Goal: Entertainment & Leisure: Consume media (video, audio)

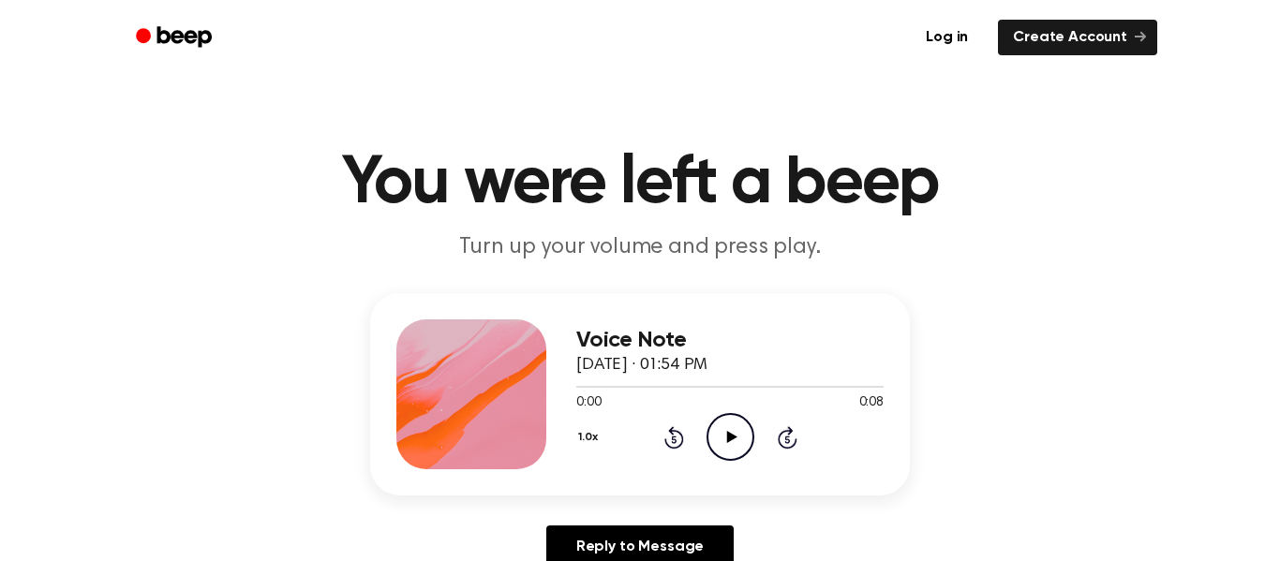
click at [855, 402] on div "0:00 0:08" at bounding box center [729, 404] width 307 height 20
click at [737, 423] on icon "Play Audio" at bounding box center [731, 437] width 48 height 48
click at [733, 430] on icon "Play Audio" at bounding box center [731, 437] width 48 height 48
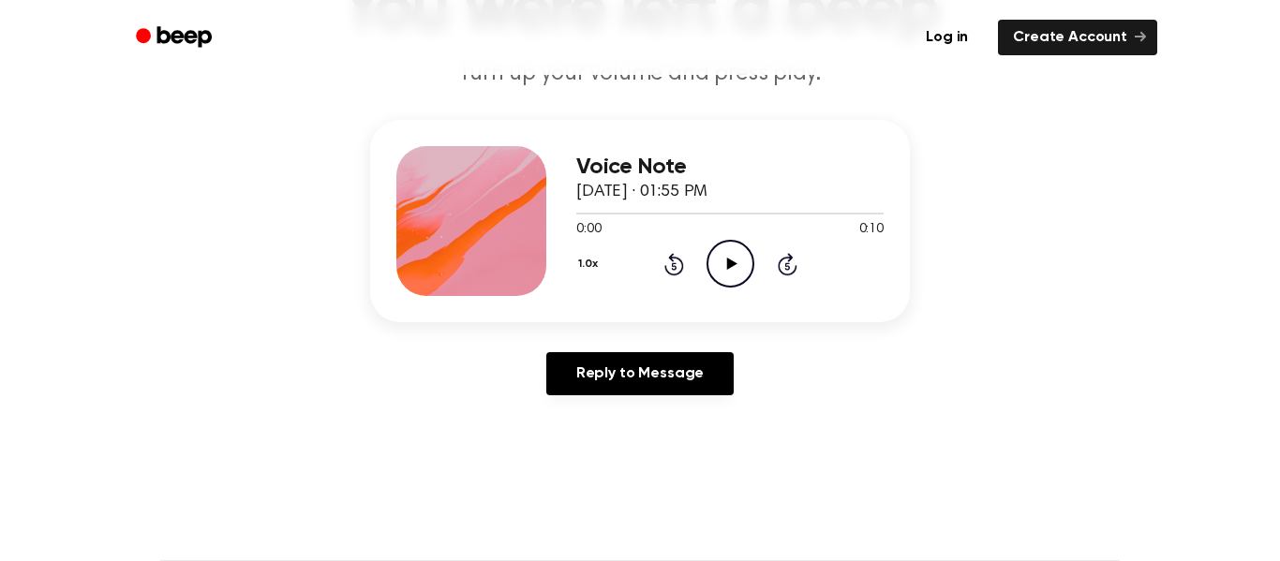
scroll to position [180, 0]
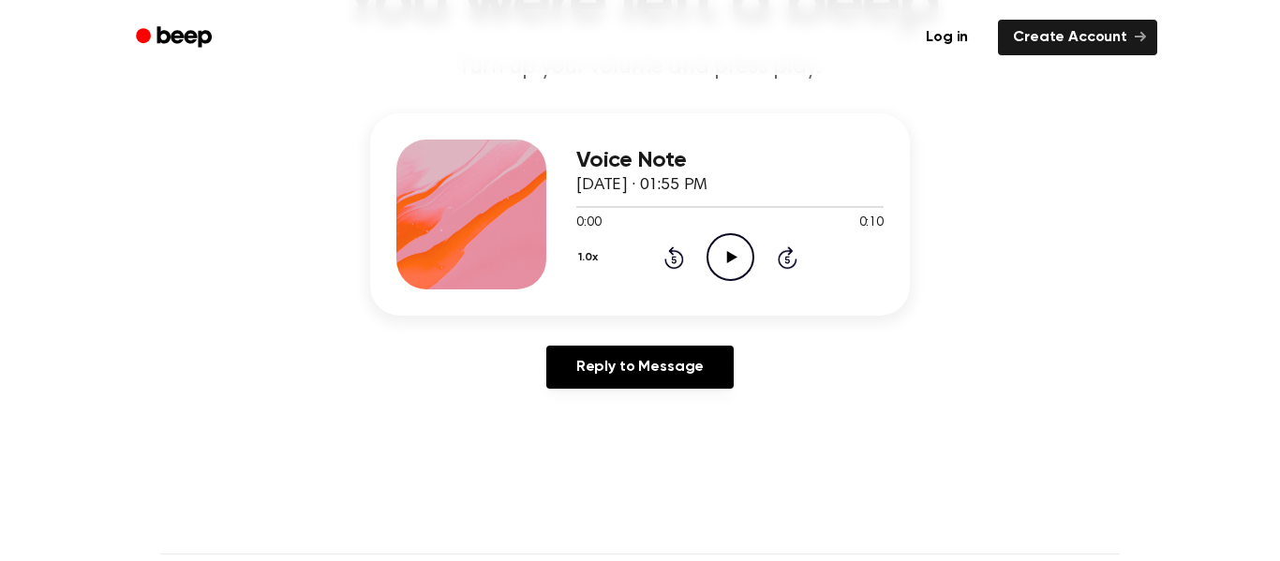
click at [718, 246] on icon "Play Audio" at bounding box center [731, 257] width 48 height 48
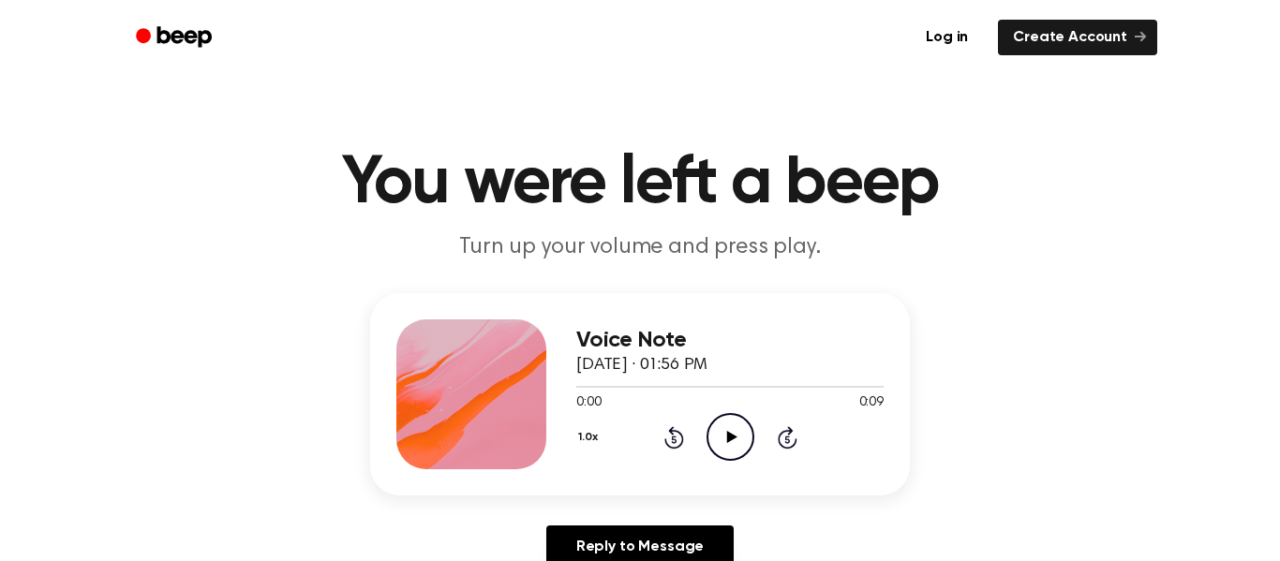
click at [712, 422] on circle at bounding box center [730, 437] width 46 height 46
click at [718, 453] on icon "Play Audio" at bounding box center [731, 437] width 48 height 48
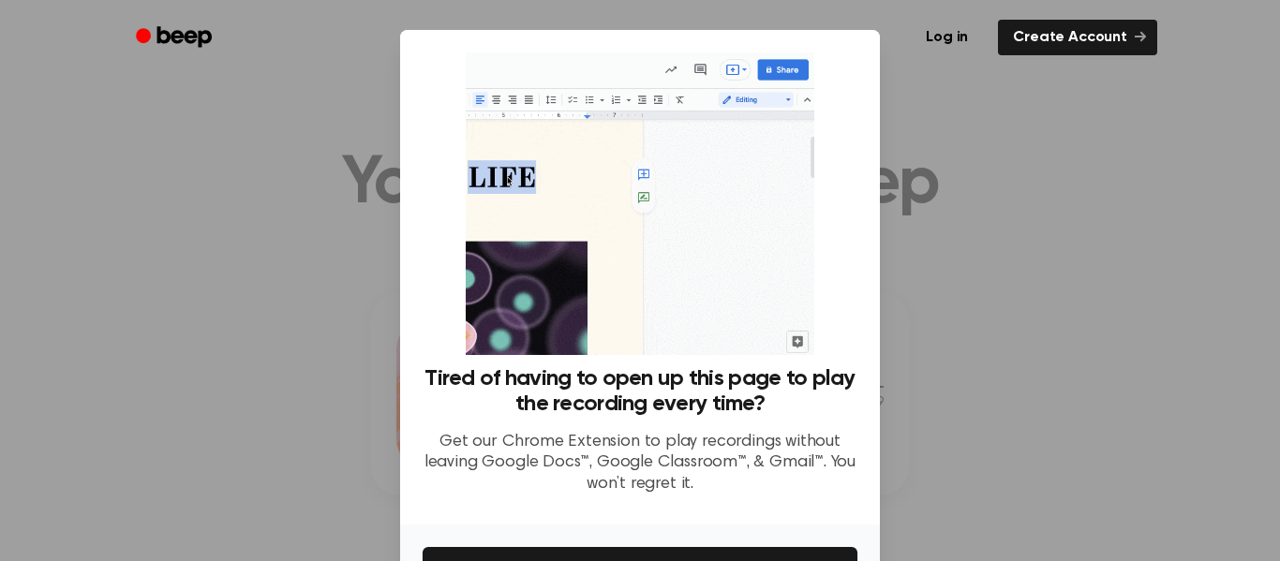
click at [993, 350] on div at bounding box center [640, 280] width 1280 height 561
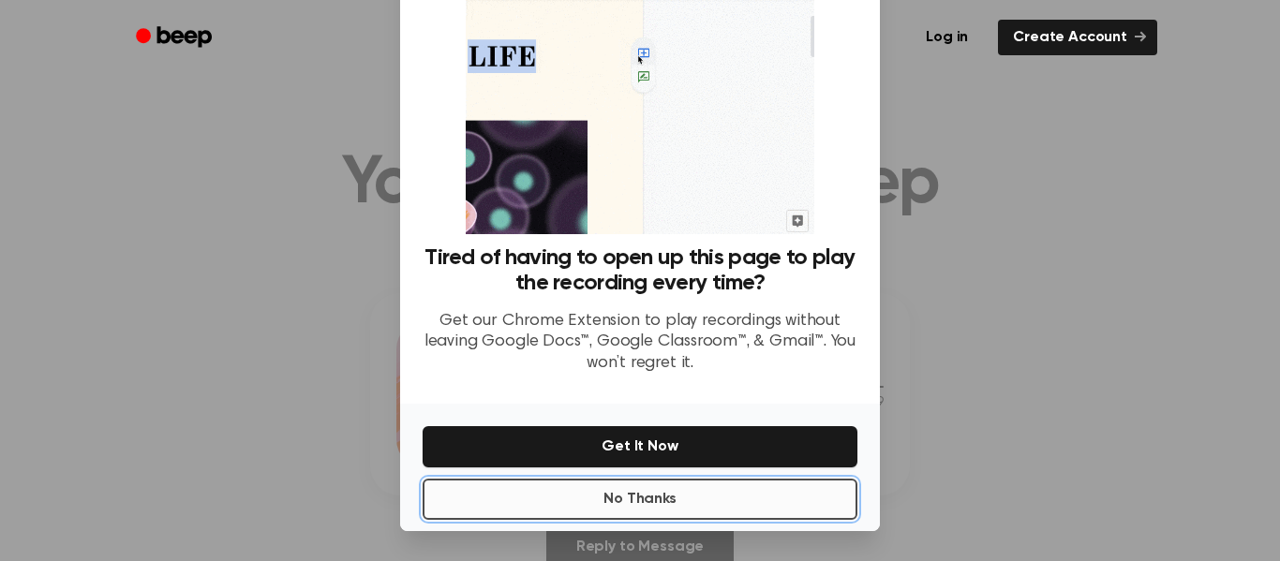
click at [664, 506] on button "No Thanks" at bounding box center [640, 499] width 435 height 41
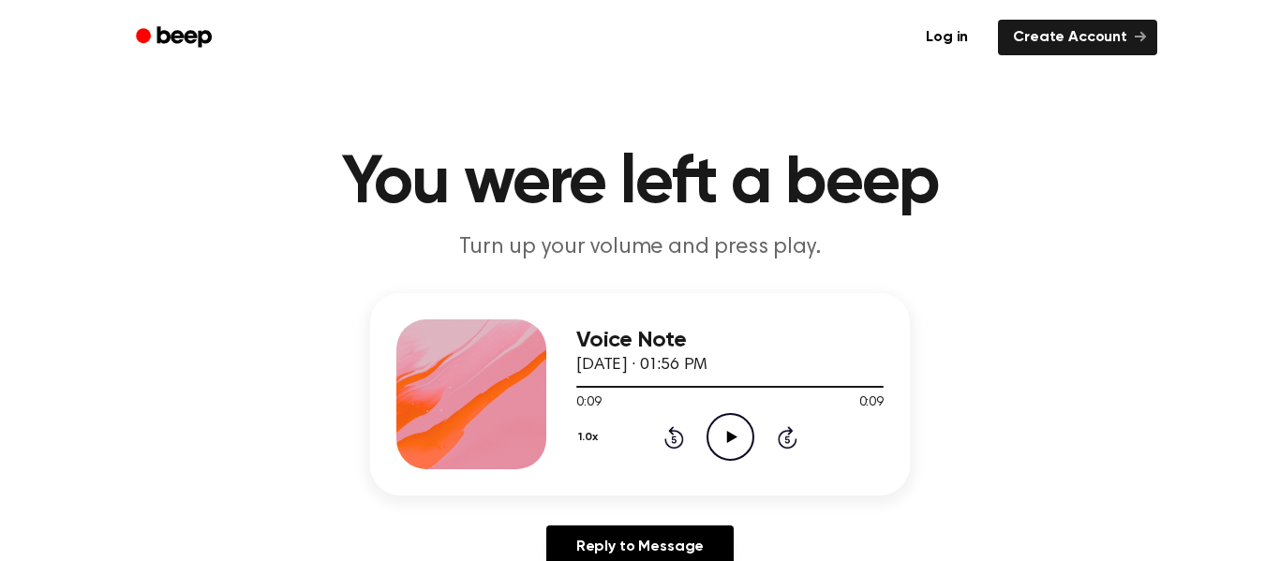
click at [727, 441] on icon at bounding box center [731, 437] width 10 height 12
click at [738, 434] on icon "Play Audio" at bounding box center [731, 437] width 48 height 48
click at [718, 440] on icon "Play Audio" at bounding box center [731, 437] width 48 height 48
click at [733, 454] on icon "Play Audio" at bounding box center [731, 437] width 48 height 48
click at [733, 440] on icon "Play Audio" at bounding box center [731, 437] width 48 height 48
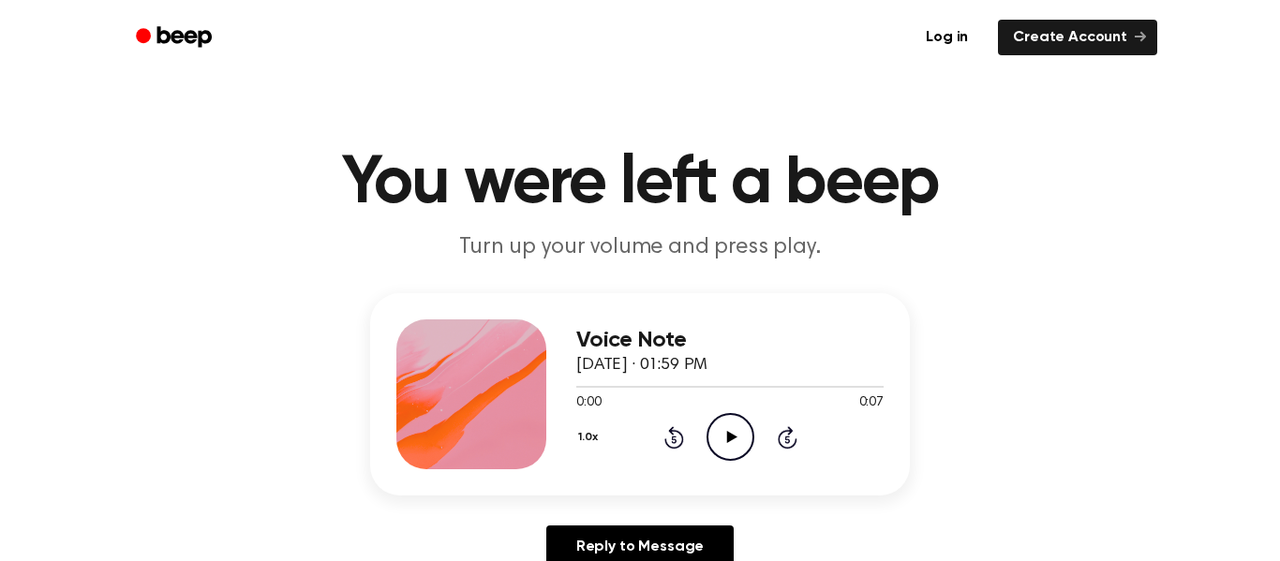
click at [715, 441] on icon "Play Audio" at bounding box center [731, 437] width 48 height 48
click at [737, 429] on icon "Play Audio" at bounding box center [731, 437] width 48 height 48
click at [722, 428] on icon "Play Audio" at bounding box center [731, 437] width 48 height 48
click at [721, 441] on icon "Play Audio" at bounding box center [731, 437] width 48 height 48
click at [726, 447] on icon "Play Audio" at bounding box center [731, 437] width 48 height 48
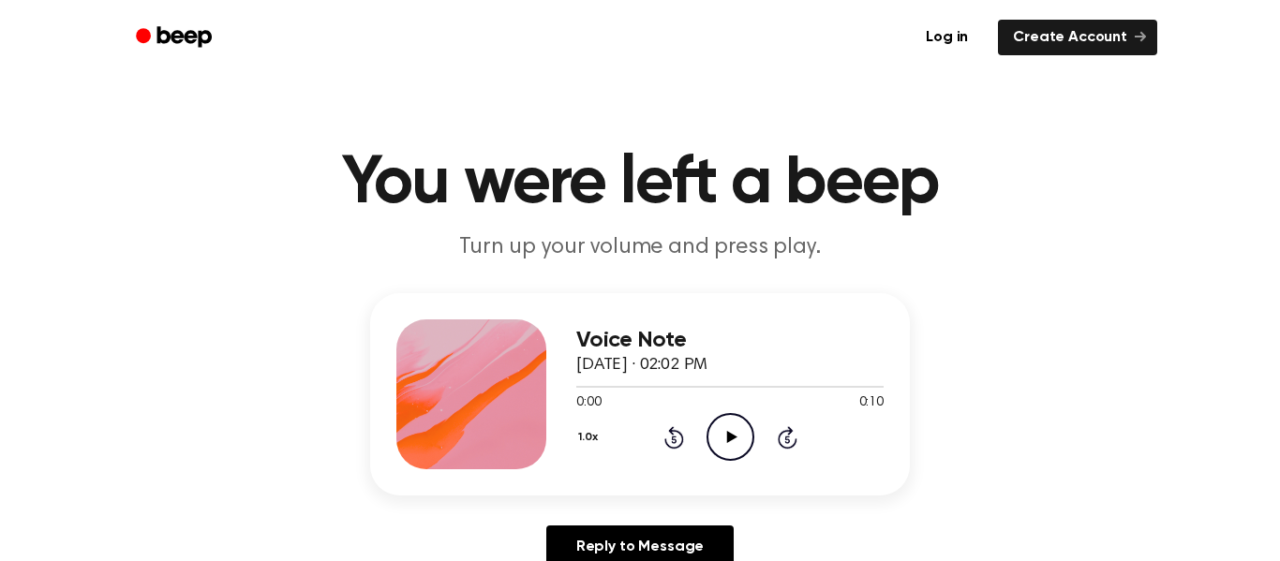
click at [721, 444] on icon "Play Audio" at bounding box center [731, 437] width 48 height 48
click at [722, 439] on icon "Play Audio" at bounding box center [731, 437] width 48 height 48
click at [731, 454] on icon "Play Audio" at bounding box center [731, 437] width 48 height 48
click at [732, 443] on icon "Play Audio" at bounding box center [731, 437] width 48 height 48
click at [709, 436] on icon "Play Audio" at bounding box center [731, 437] width 48 height 48
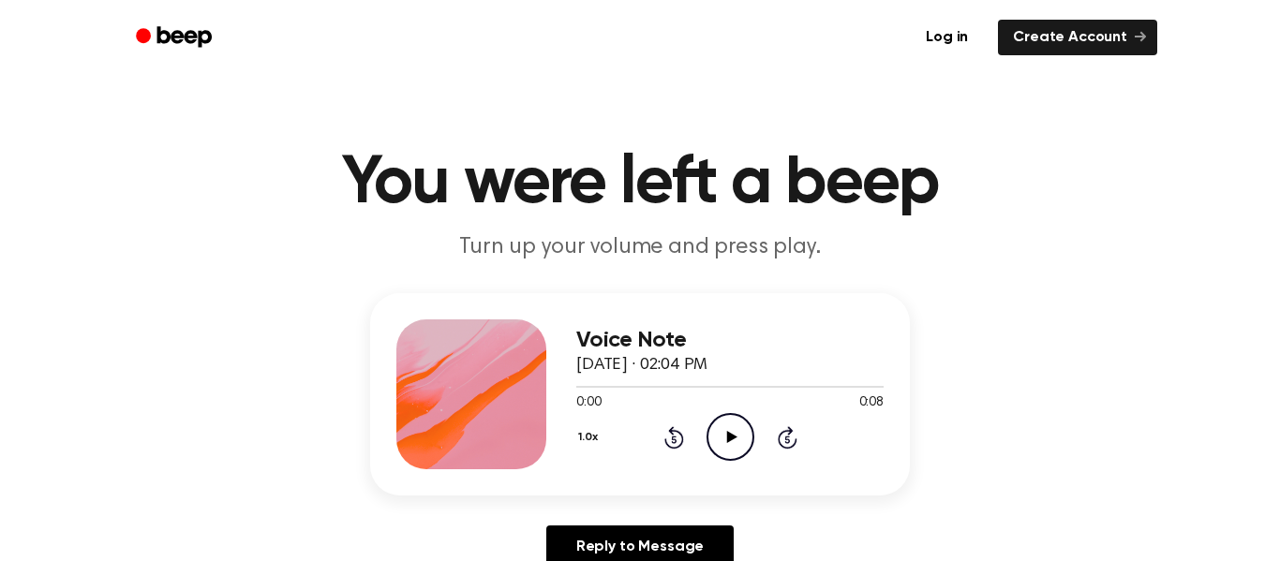
click at [721, 434] on icon "Play Audio" at bounding box center [731, 437] width 48 height 48
click at [724, 451] on icon "Play Audio" at bounding box center [731, 437] width 48 height 48
click at [724, 437] on icon "Play Audio" at bounding box center [731, 437] width 48 height 48
click at [716, 454] on icon "Play Audio" at bounding box center [731, 437] width 48 height 48
